Goal: Task Accomplishment & Management: Manage account settings

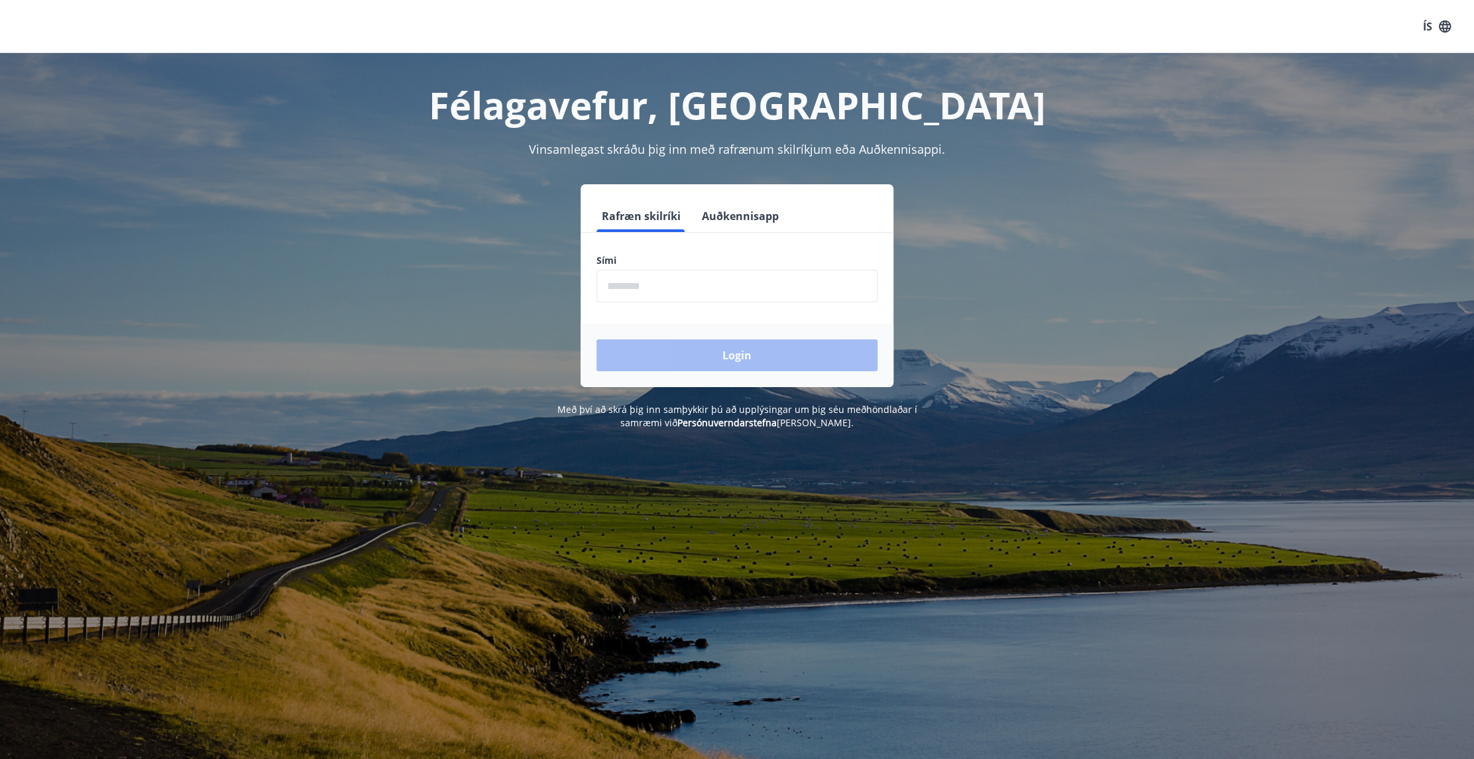
click at [687, 288] on input "phone" at bounding box center [737, 286] width 281 height 32
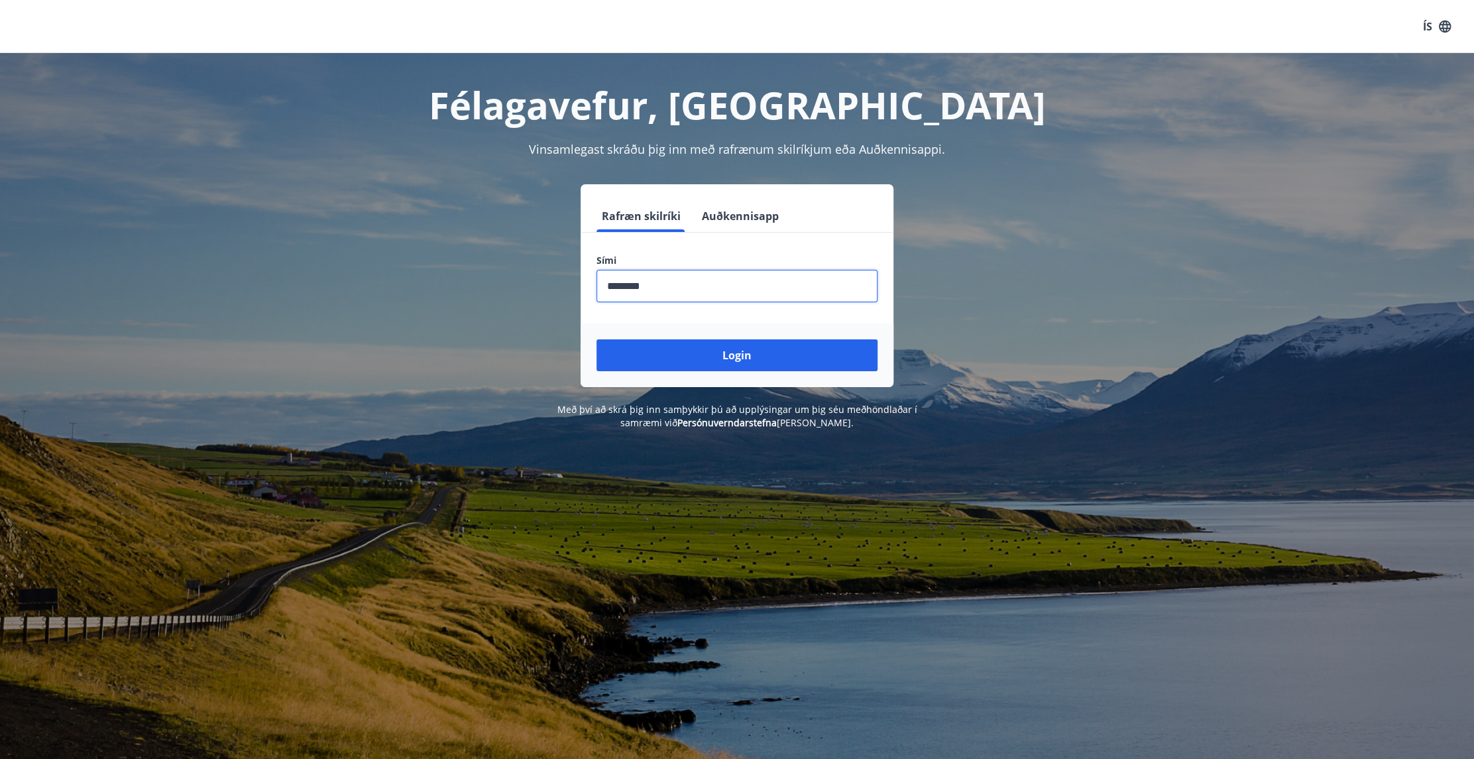
type input "********"
click at [597, 339] on button "Login" at bounding box center [737, 355] width 281 height 32
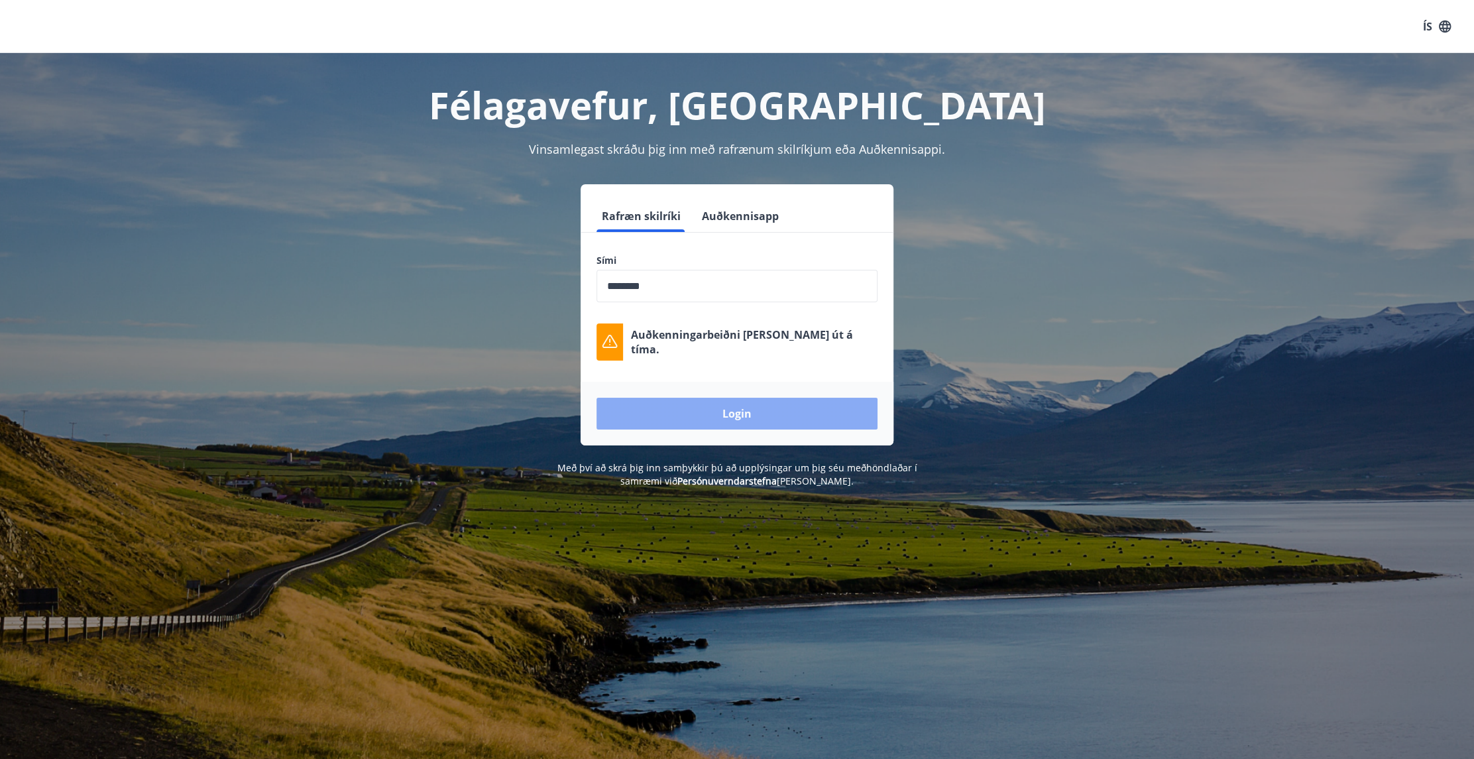
click at [705, 410] on button "Login" at bounding box center [737, 414] width 281 height 32
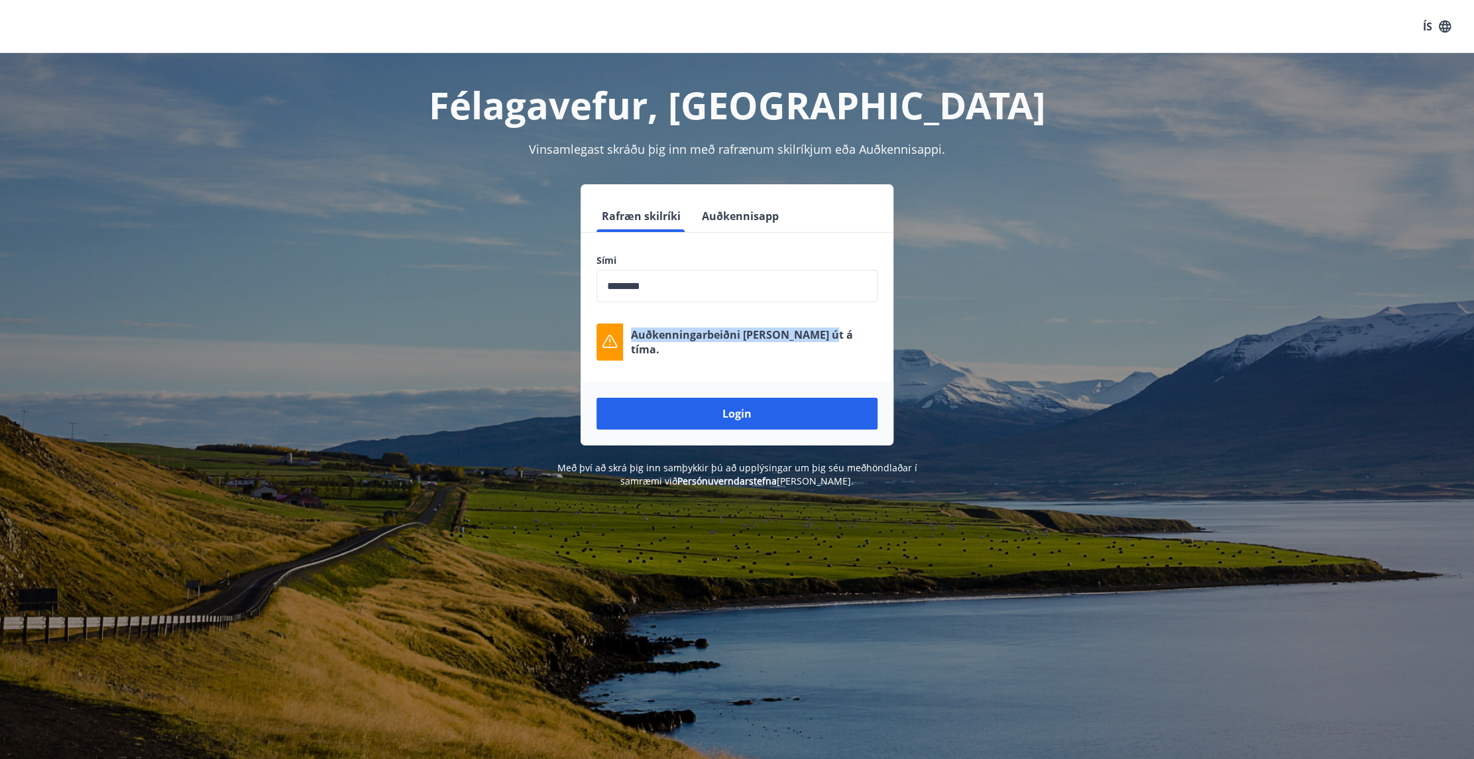
drag, startPoint x: 632, startPoint y: 337, endPoint x: 829, endPoint y: 346, distance: 196.4
click at [829, 346] on div "Auðkenningarbeiðni rann út á tíma." at bounding box center [737, 342] width 281 height 37
drag, startPoint x: 829, startPoint y: 346, endPoint x: 782, endPoint y: 345, distance: 47.1
click at [786, 343] on p "Auðkenningarbeiðni rann út á tíma." at bounding box center [754, 342] width 247 height 29
click at [684, 334] on p "Auðkenningarbeiðni rann út á tíma." at bounding box center [754, 342] width 247 height 29
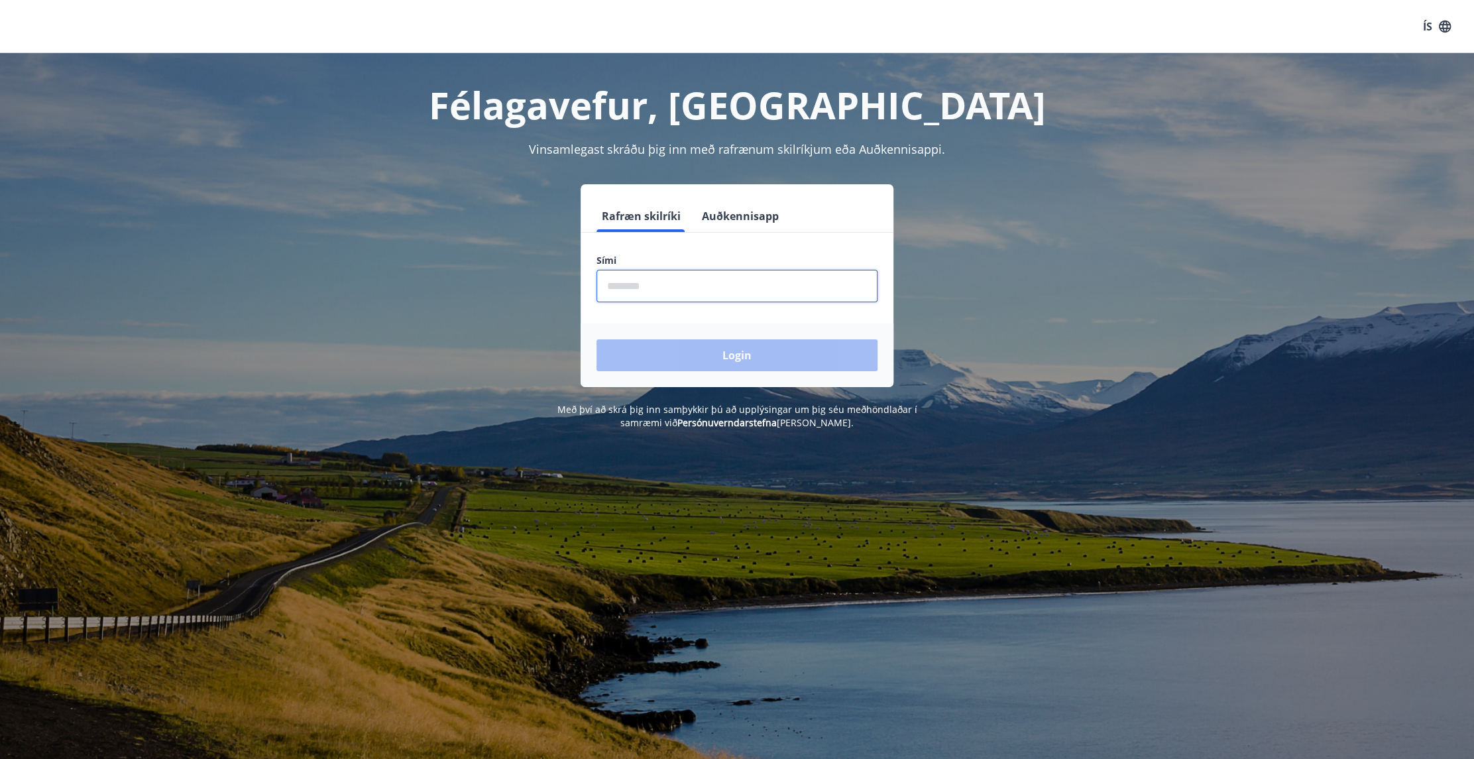
click at [736, 292] on input "phone" at bounding box center [737, 286] width 281 height 32
